Goal: Transaction & Acquisition: Obtain resource

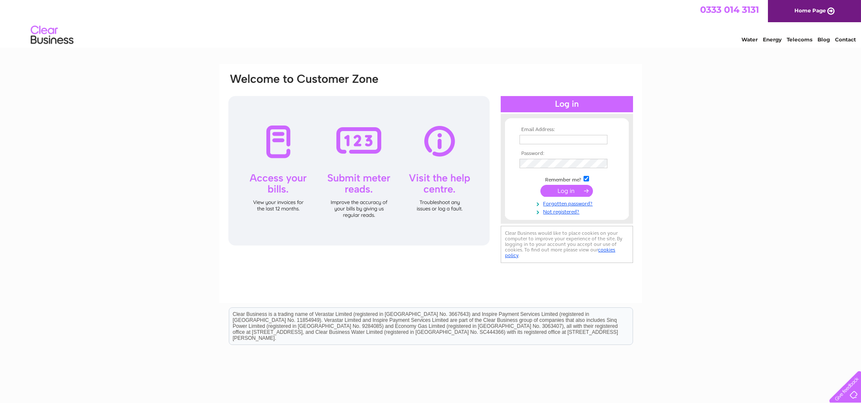
type input "[PERSON_NAME][EMAIL_ADDRESS][DOMAIN_NAME]"
click at [570, 190] on input "submit" at bounding box center [566, 191] width 52 height 12
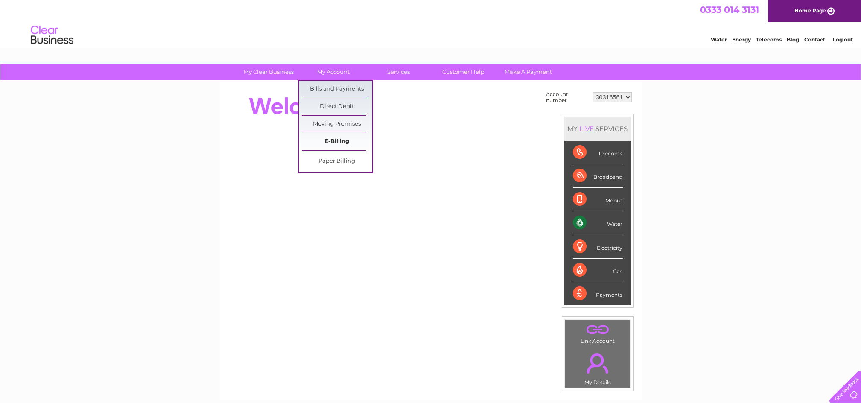
click at [336, 142] on link "E-Billing" at bounding box center [337, 141] width 70 height 17
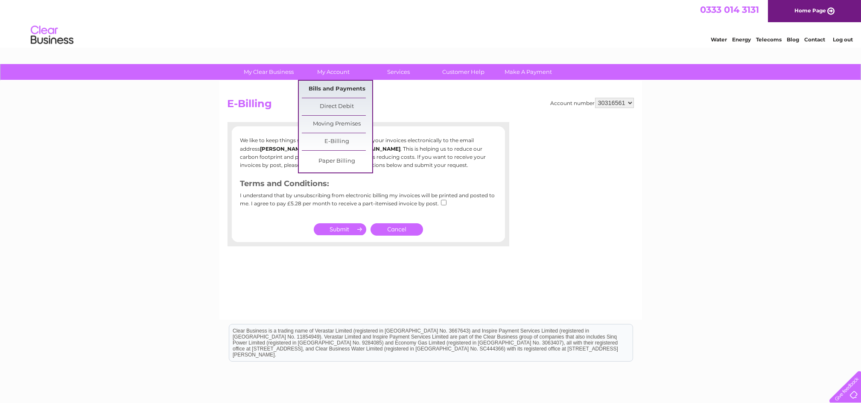
click at [346, 85] on link "Bills and Payments" at bounding box center [337, 89] width 70 height 17
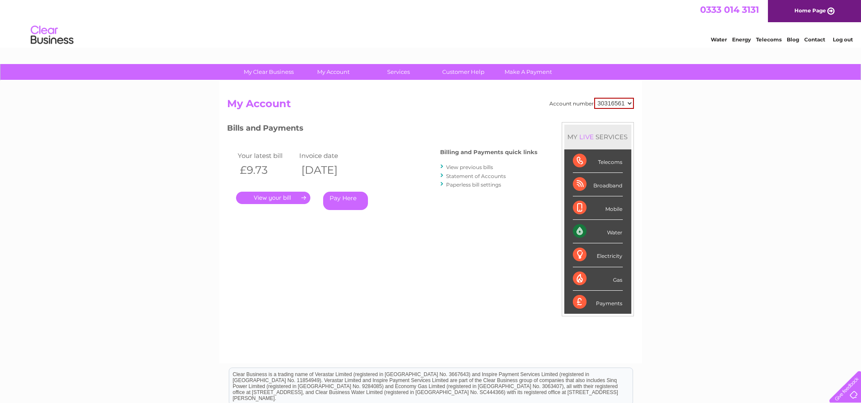
click at [285, 194] on link "." at bounding box center [273, 198] width 74 height 12
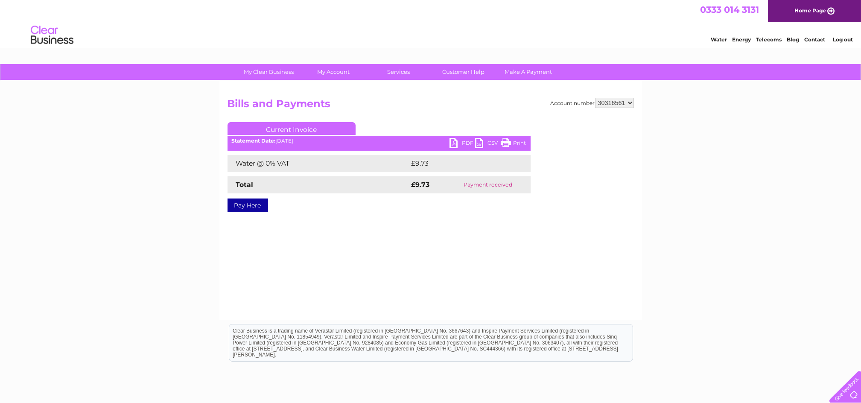
click at [461, 141] on link "PDF" at bounding box center [462, 144] width 26 height 12
click at [435, 299] on div "Account number 30316561 Bills and Payments Current Invoice PDF CSV Print £9.73" at bounding box center [430, 200] width 423 height 239
